Goal: Find specific page/section: Find specific page/section

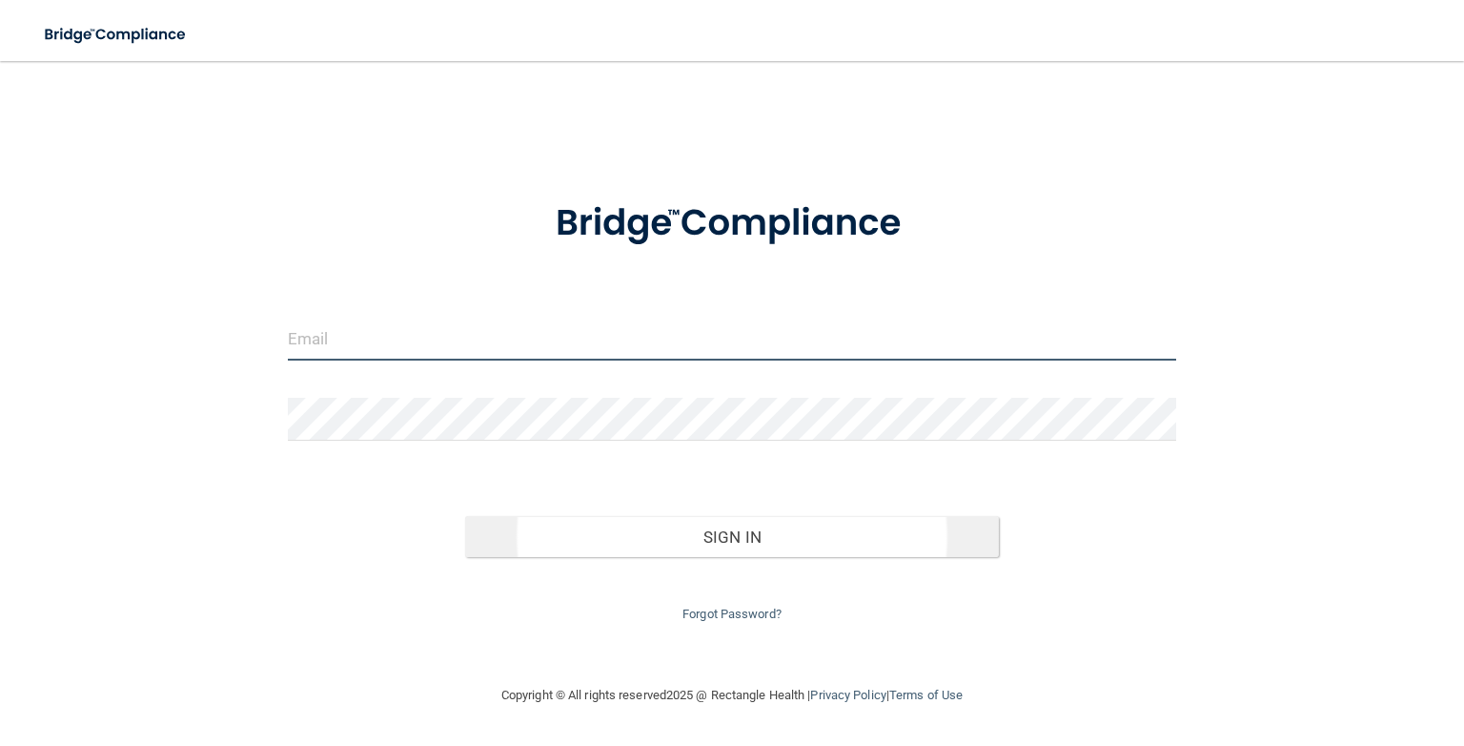
type input "[PERSON_NAME][EMAIL_ADDRESS][DOMAIN_NAME]"
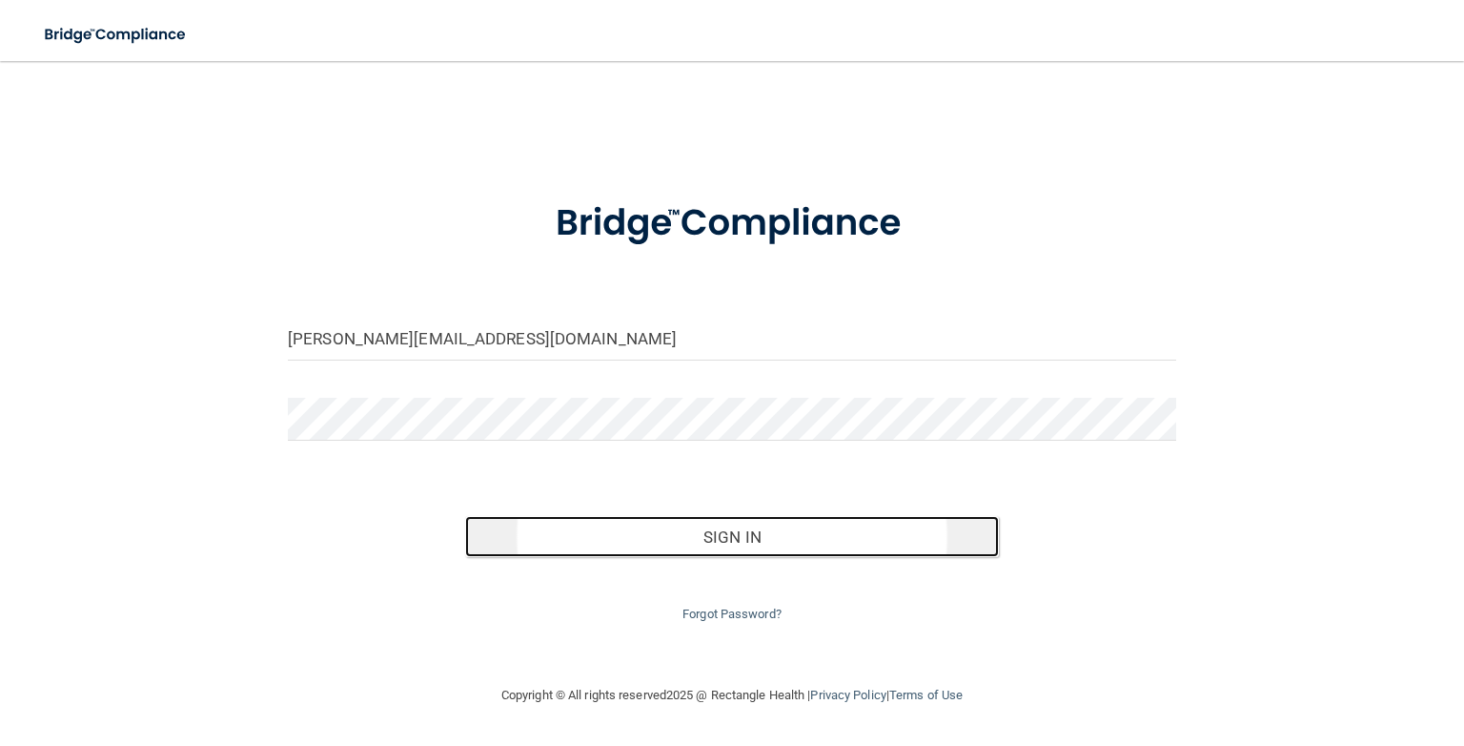
click at [628, 452] on button "Sign In" at bounding box center [731, 537] width 533 height 42
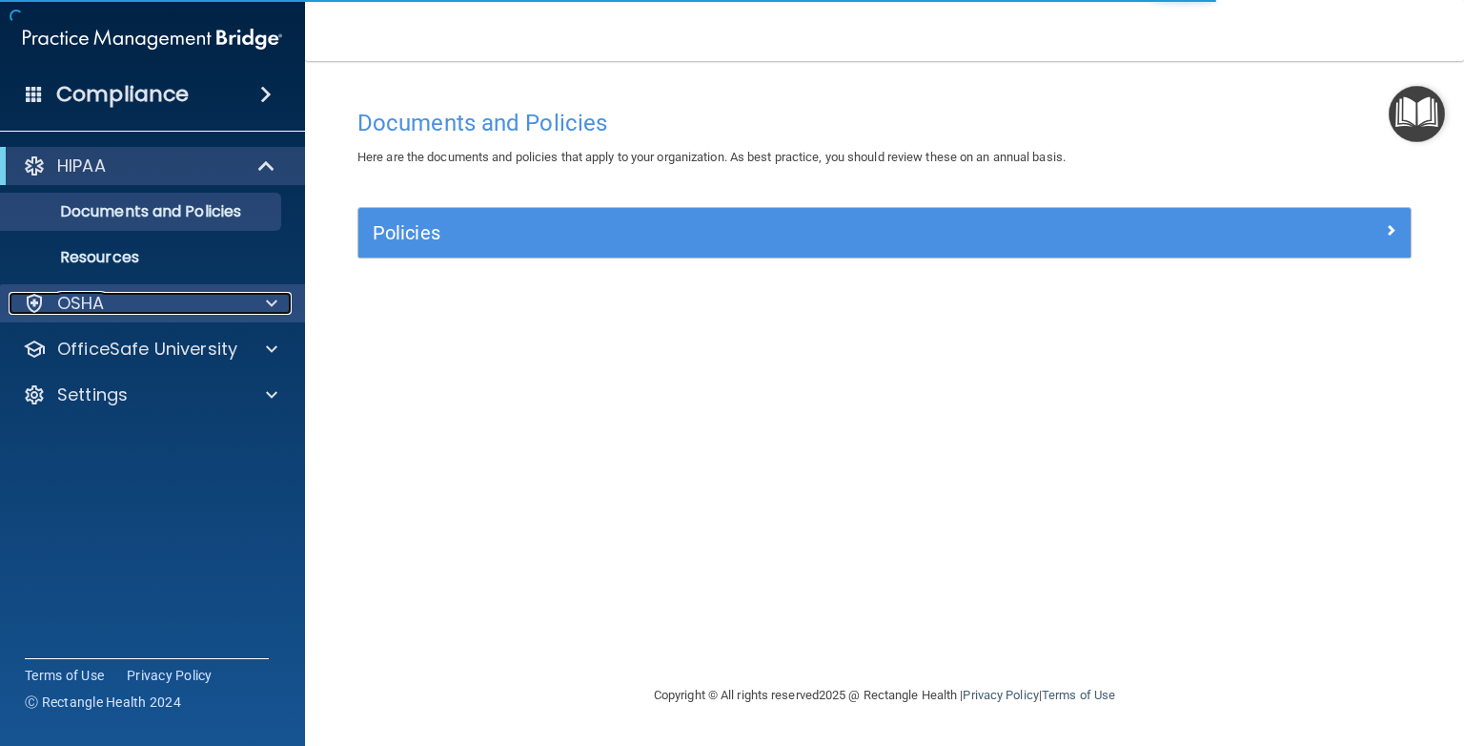
click at [87, 297] on p "OSHA" at bounding box center [81, 303] width 48 height 23
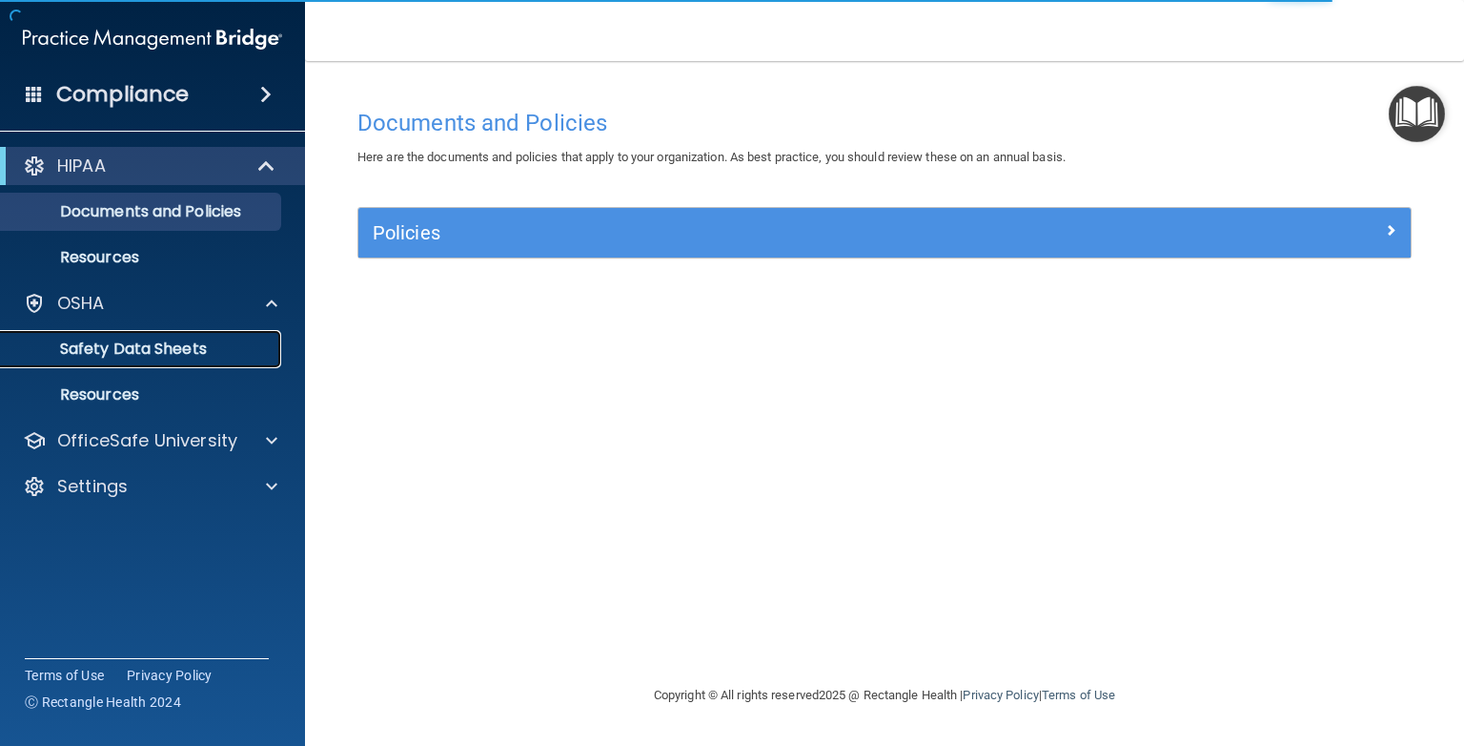
click at [133, 343] on p "Safety Data Sheets" at bounding box center [142, 348] width 260 height 19
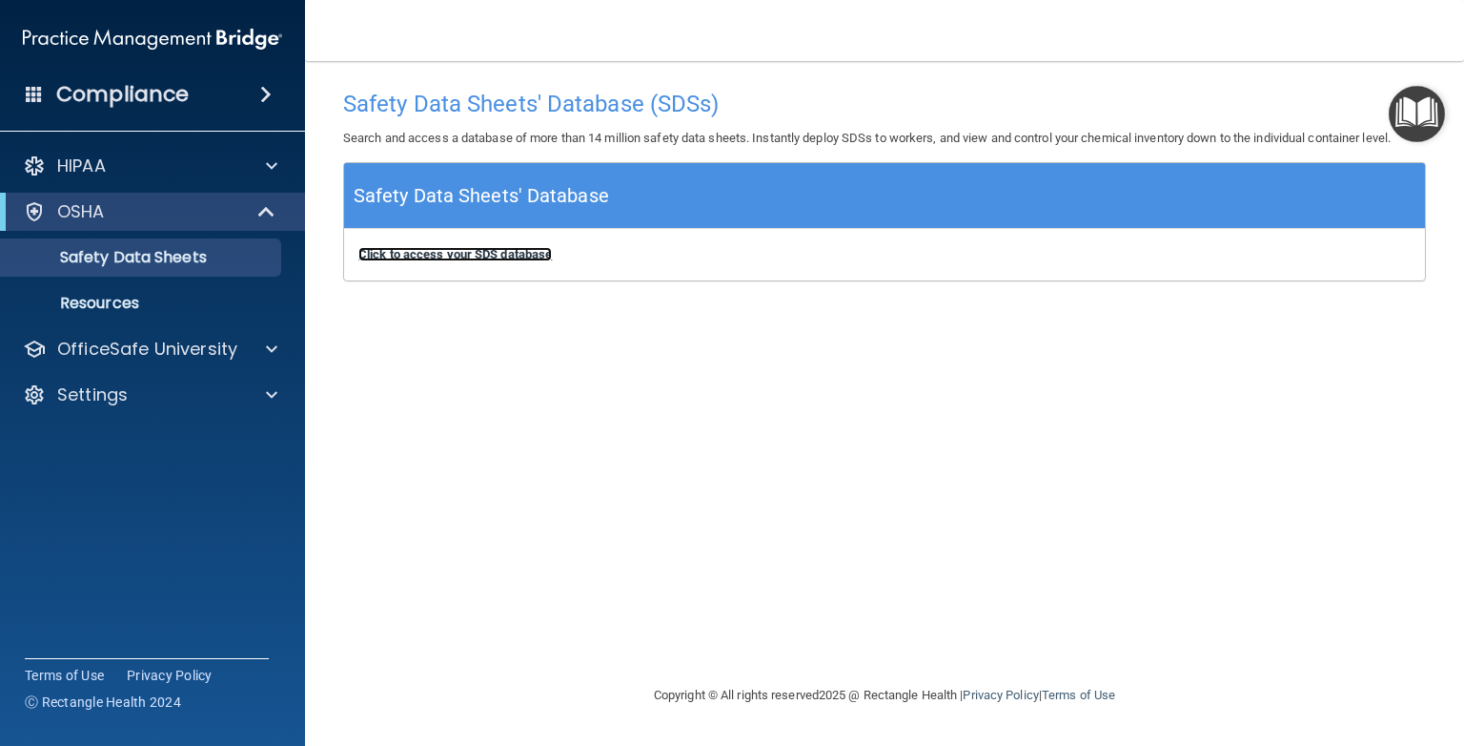
click at [393, 255] on b "Click to access your SDS database" at bounding box center [455, 254] width 194 height 14
click at [519, 263] on div "Click to access your SDS database Click to access your SDS database" at bounding box center [884, 254] width 1081 height 51
click at [524, 253] on b "Click to access your SDS database" at bounding box center [455, 254] width 194 height 14
click at [391, 249] on b "Click to access your SDS database" at bounding box center [455, 254] width 194 height 14
